Goal: Task Accomplishment & Management: Use online tool/utility

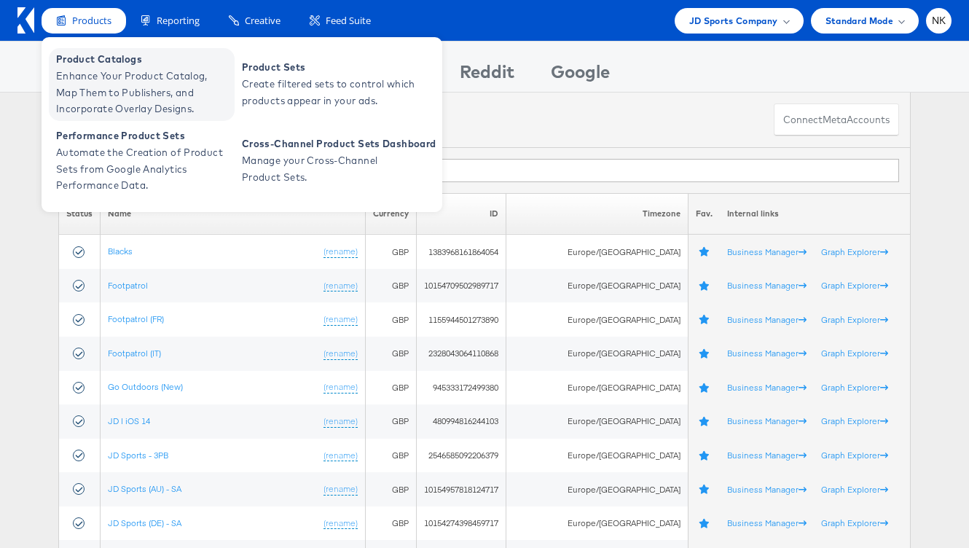
click at [71, 73] on span "Enhance Your Product Catalog, Map Them to Publishers, and Incorporate Overlay D…" at bounding box center [143, 93] width 175 height 50
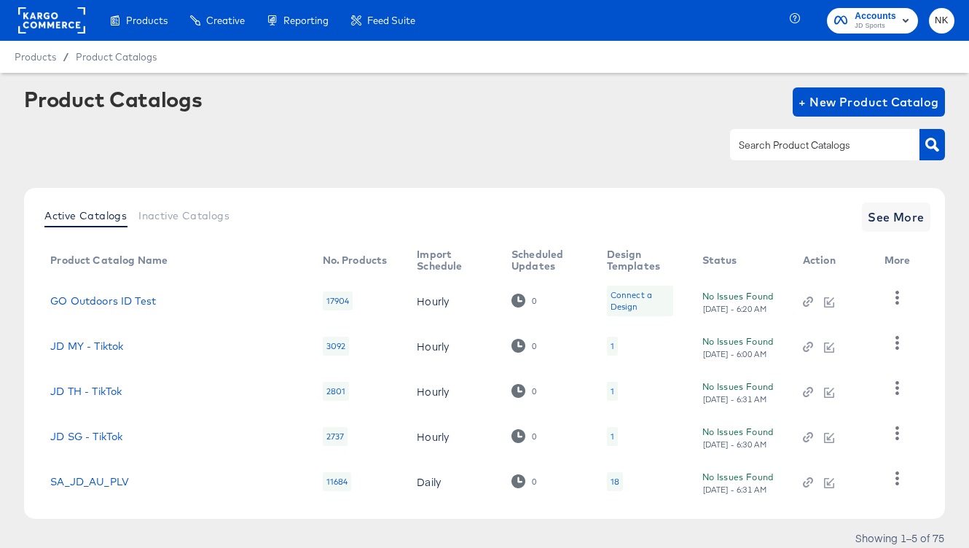
click at [781, 157] on div at bounding box center [825, 144] width 190 height 31
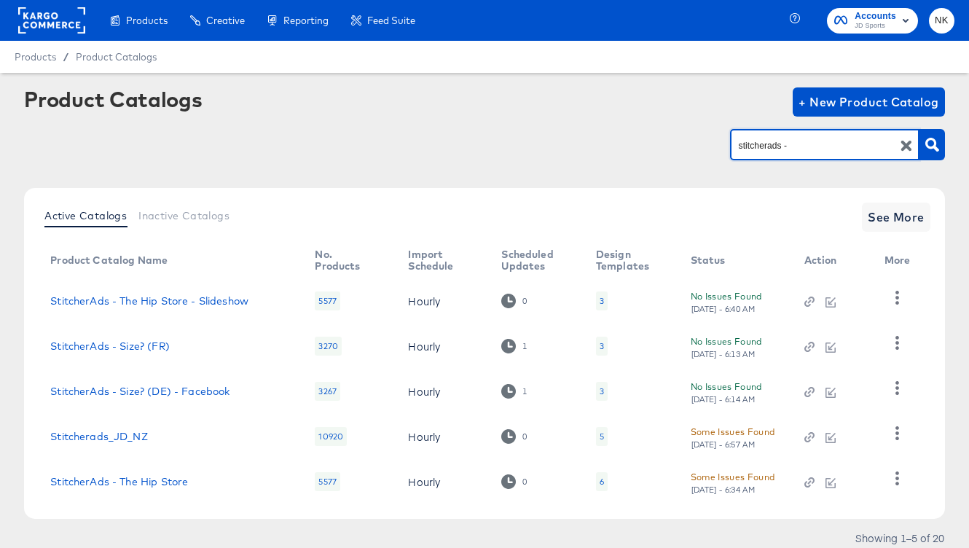
type input "stitcherads -"
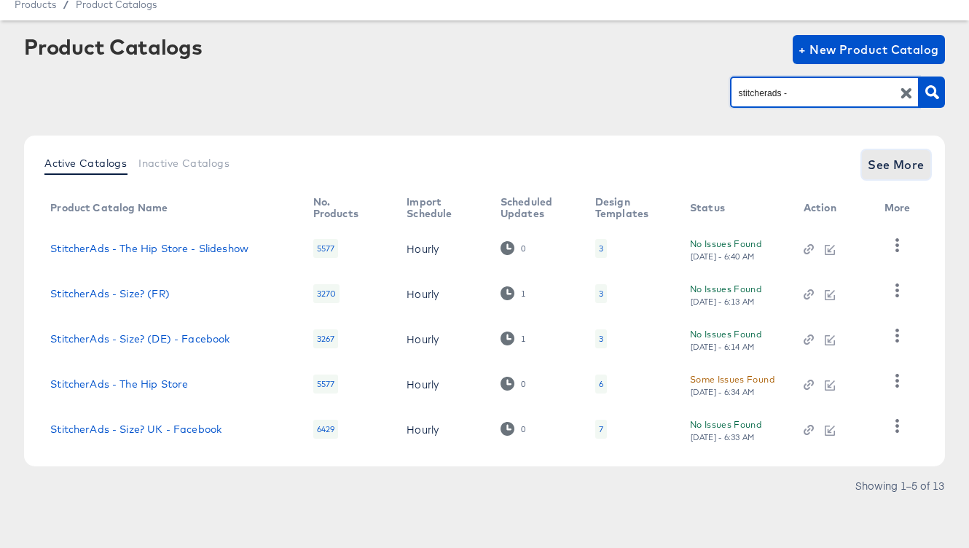
click at [894, 168] on span "See More" at bounding box center [896, 165] width 57 height 20
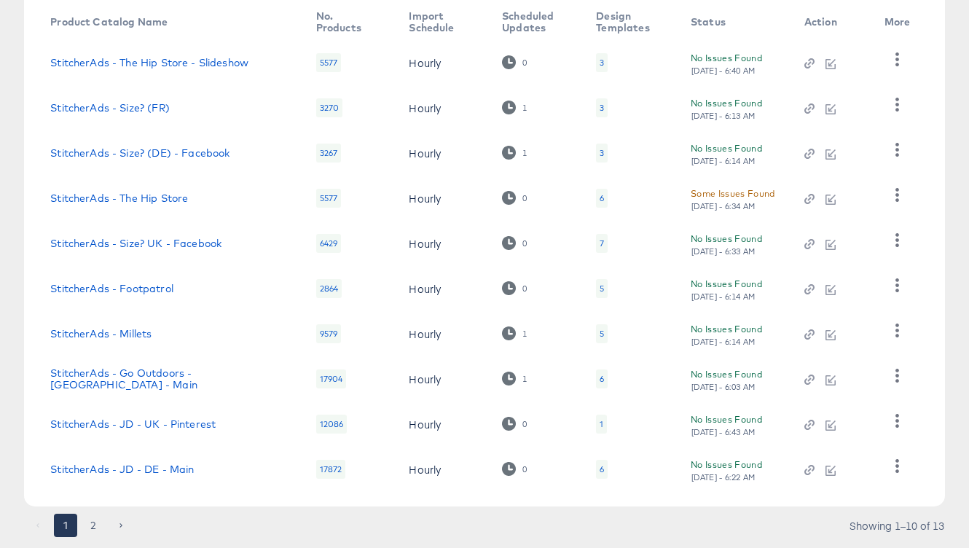
scroll to position [237, 0]
click at [230, 379] on link "StitcherAds - Go Outdoors - [GEOGRAPHIC_DATA] - Main" at bounding box center [168, 380] width 236 height 23
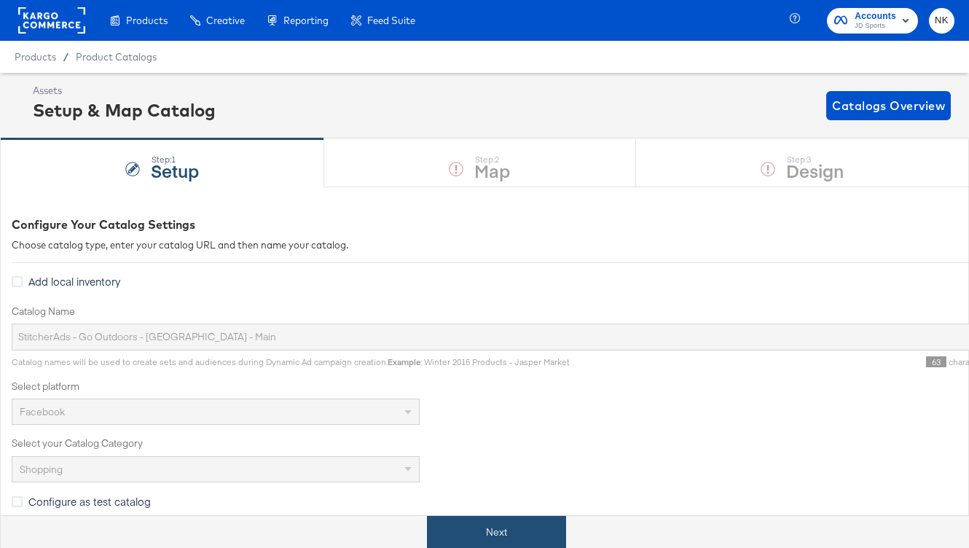
click at [526, 532] on button "Next" at bounding box center [496, 532] width 139 height 33
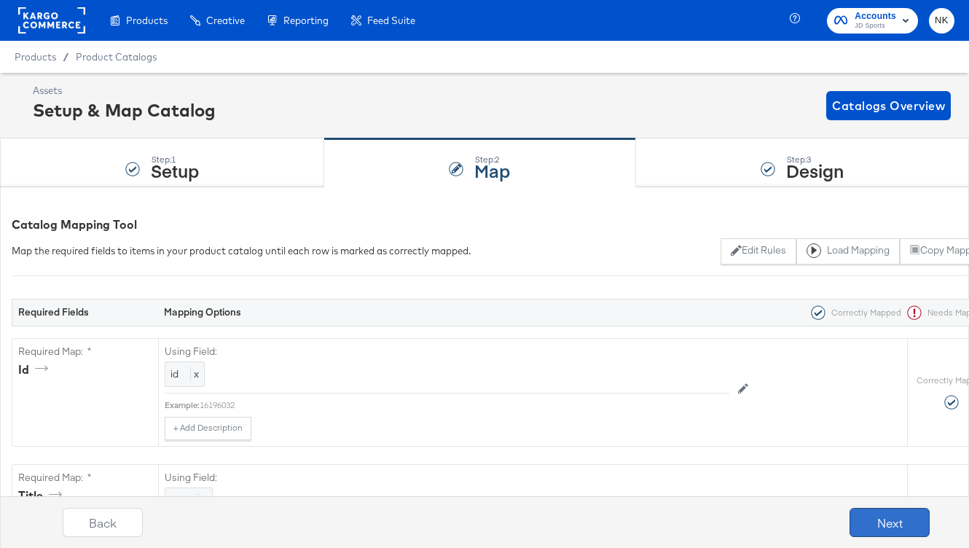
click at [870, 514] on button "Next" at bounding box center [890, 522] width 80 height 29
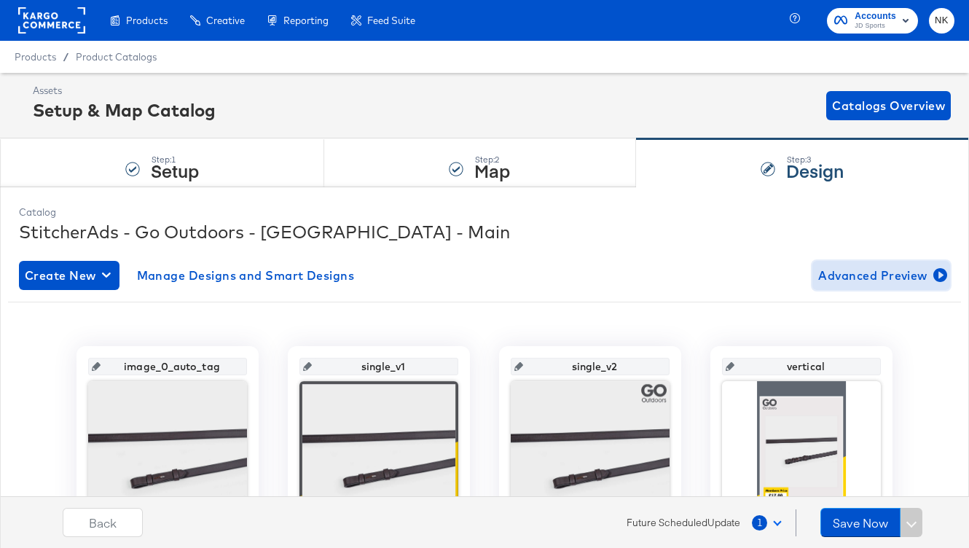
click at [830, 273] on span "Advanced Preview" at bounding box center [882, 275] width 126 height 20
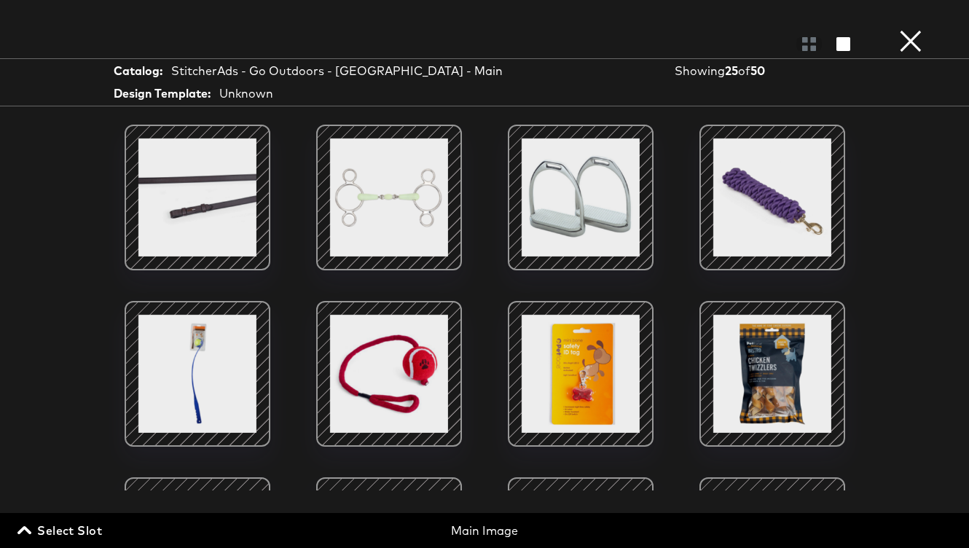
click at [912, 29] on button "×" at bounding box center [910, 14] width 29 height 29
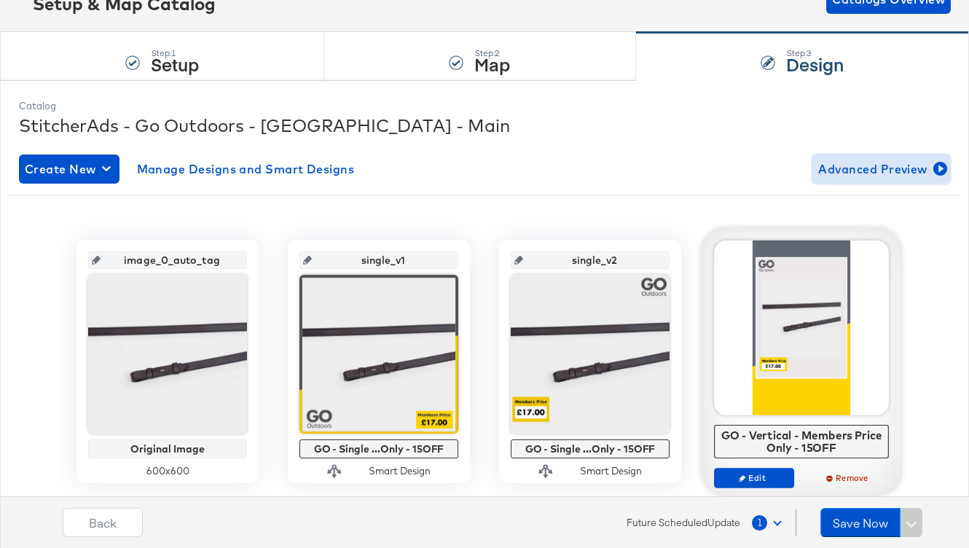
scroll to position [170, 0]
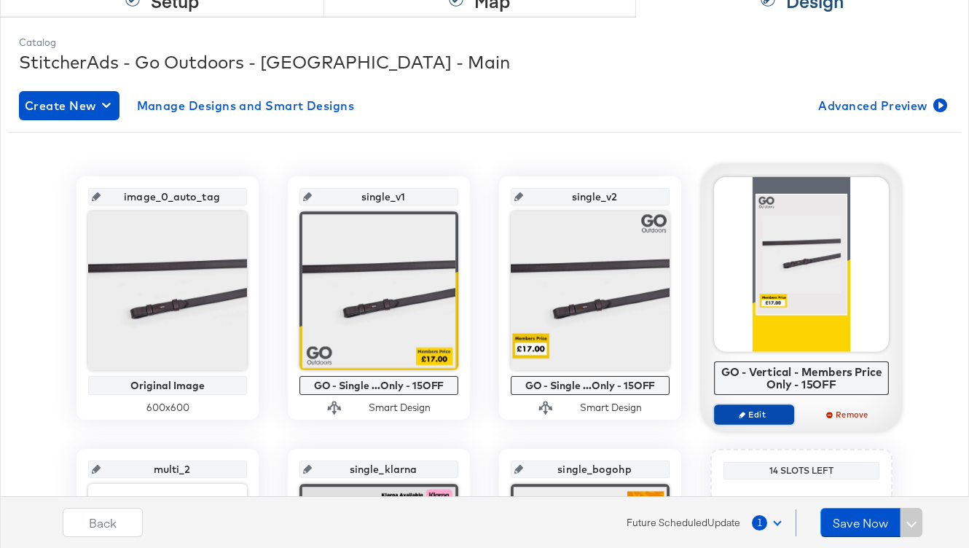
click at [742, 416] on icon "button" at bounding box center [742, 414] width 7 height 7
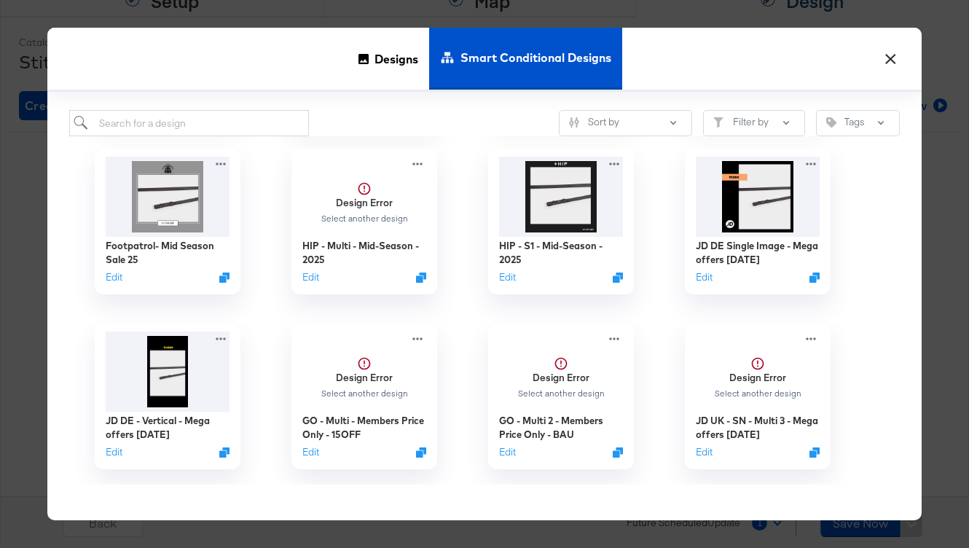
scroll to position [0, 0]
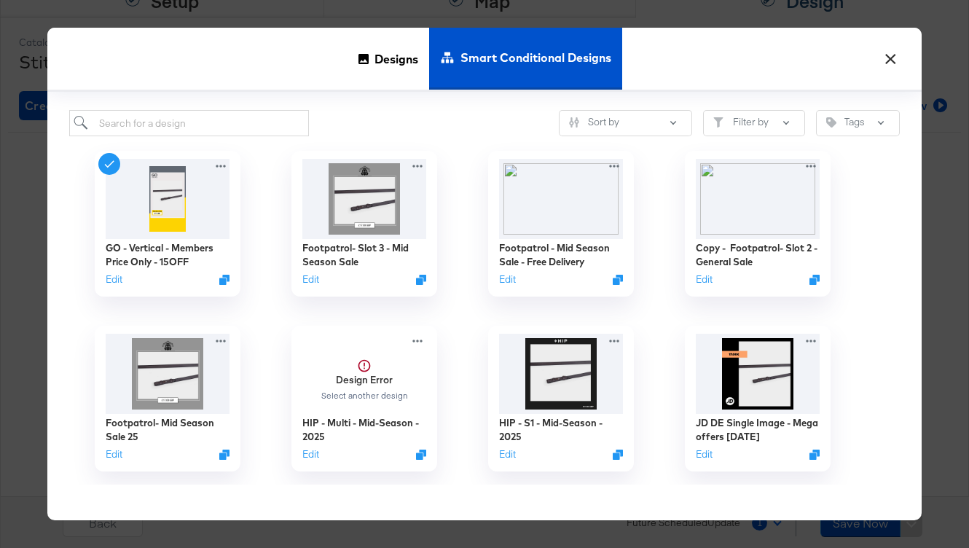
click at [886, 52] on button "×" at bounding box center [891, 55] width 26 height 26
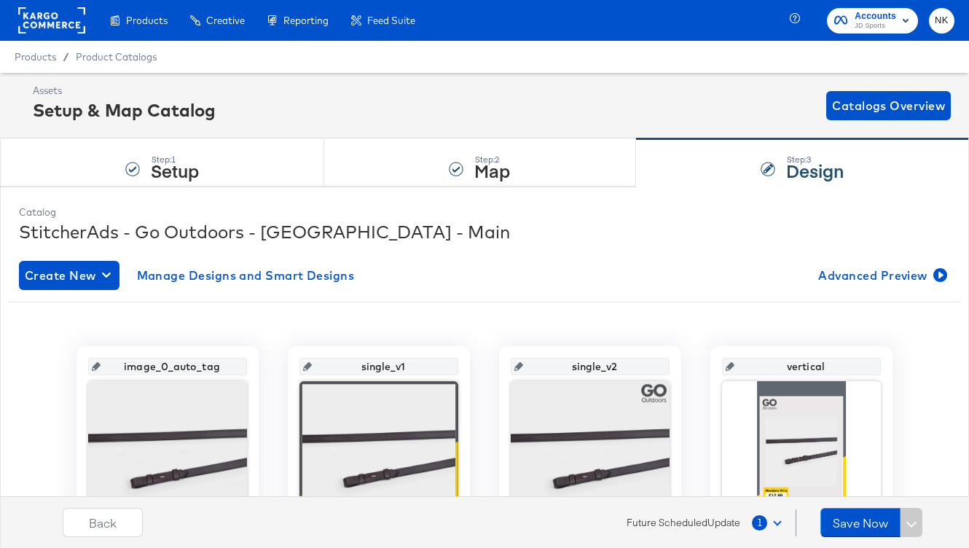
click at [62, 26] on rect at bounding box center [51, 20] width 67 height 26
